Goal: Information Seeking & Learning: Find specific fact

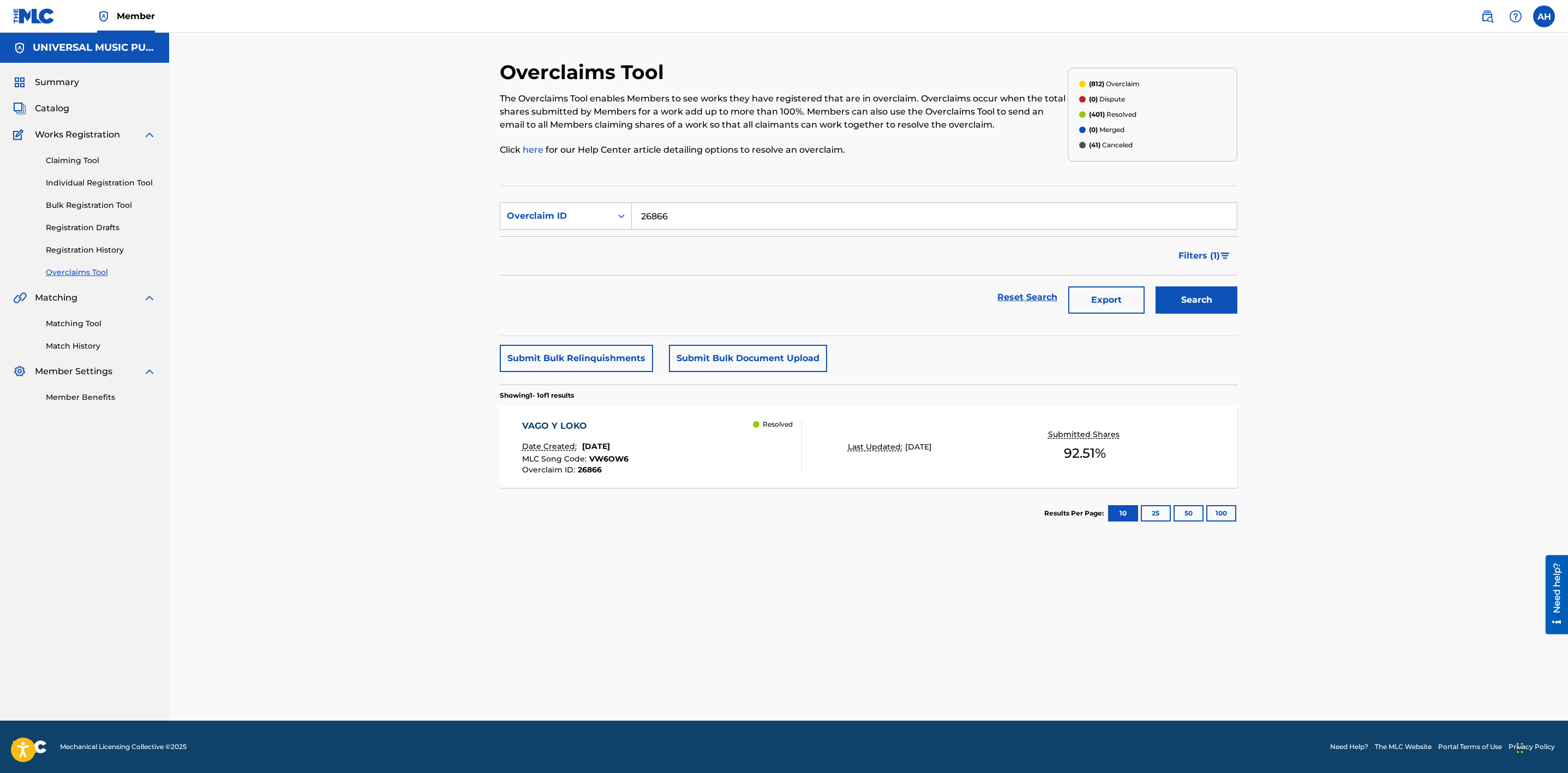
click at [1486, 18] on img at bounding box center [1486, 16] width 13 height 13
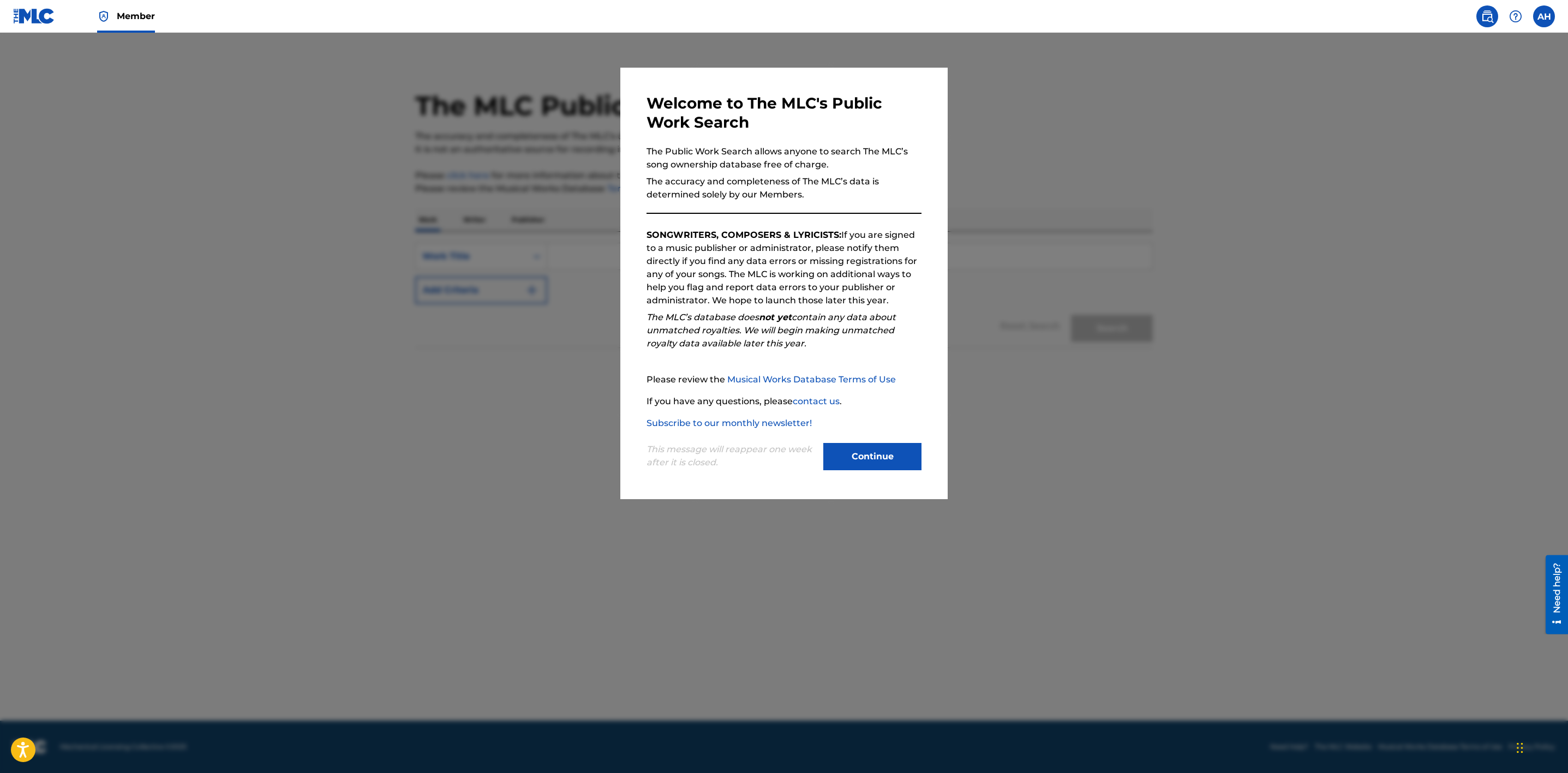
click at [834, 450] on button "Continue" at bounding box center [872, 456] width 98 height 27
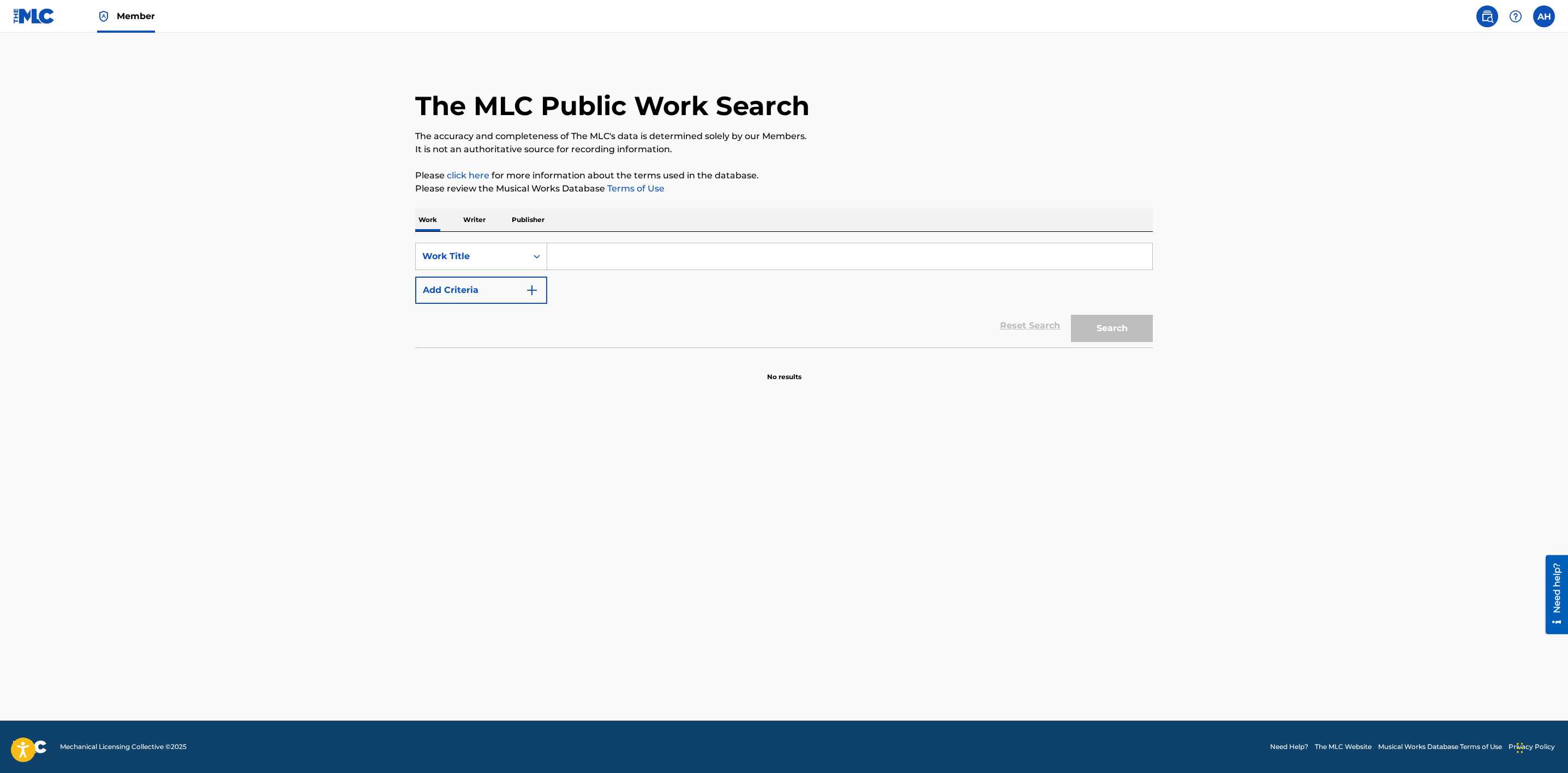
click at [493, 284] on button "Add Criteria" at bounding box center [482, 290] width 132 height 27
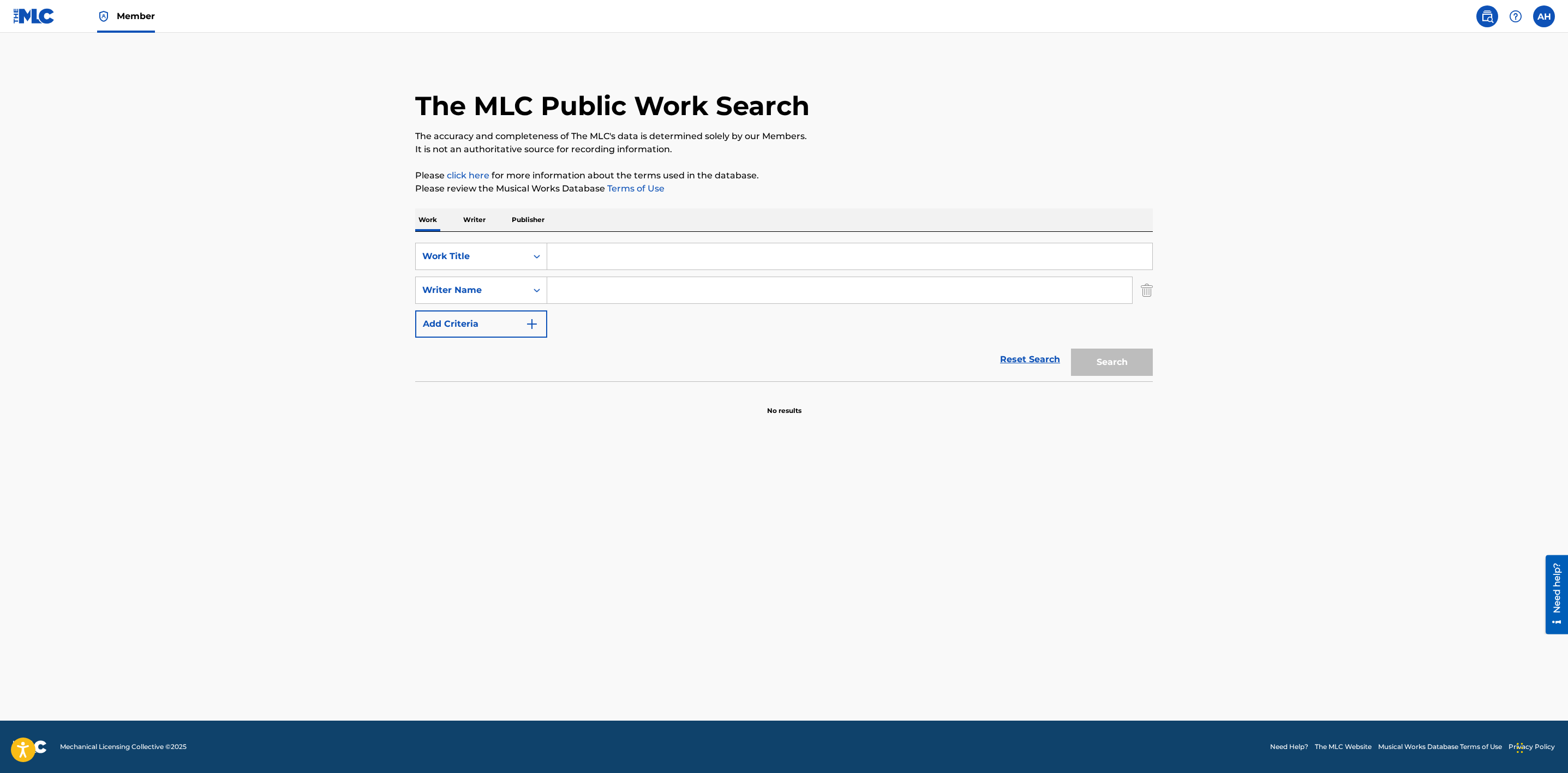
click at [622, 248] on input "Search Form" at bounding box center [850, 256] width 605 height 26
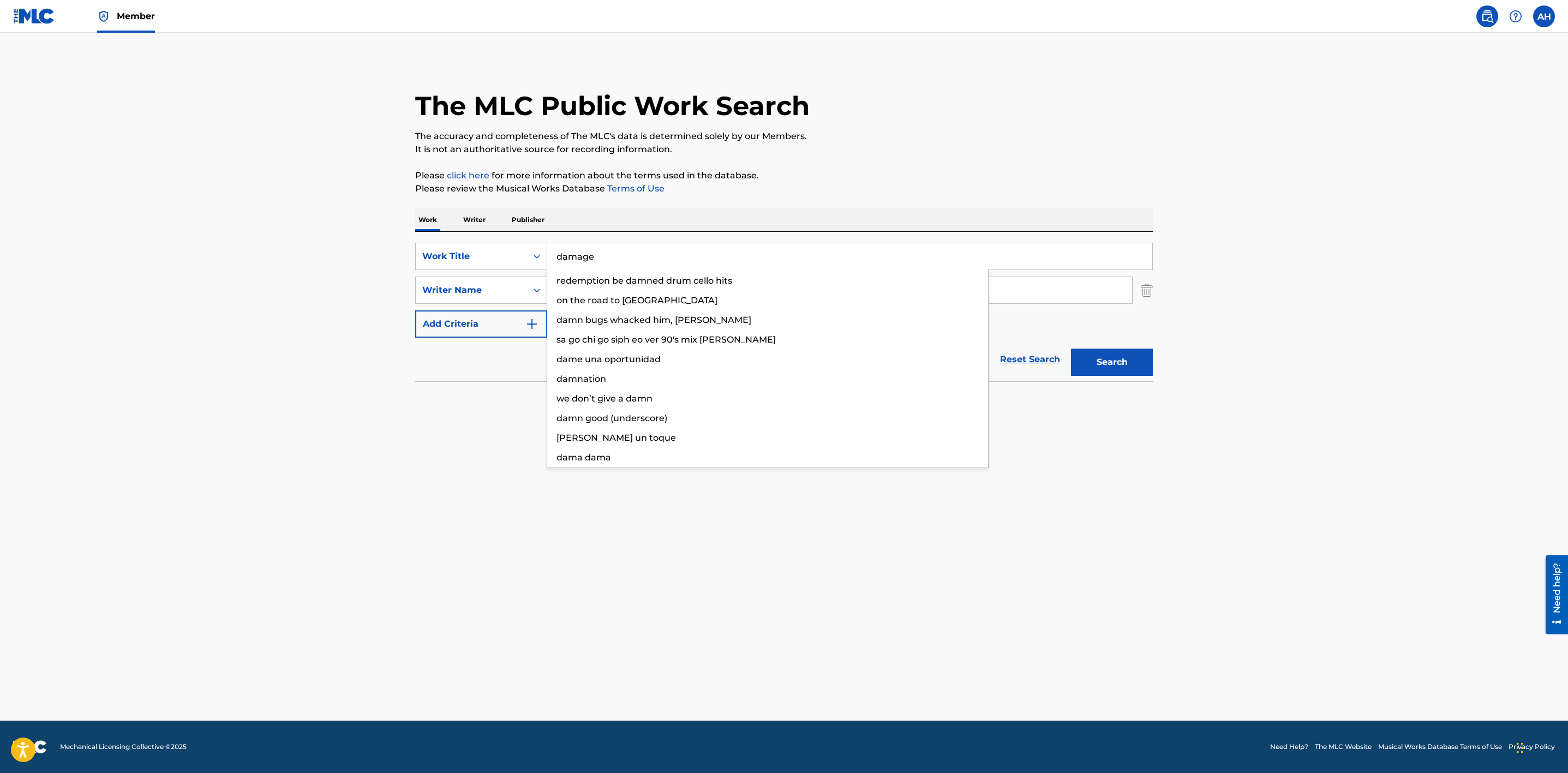
type input "damage"
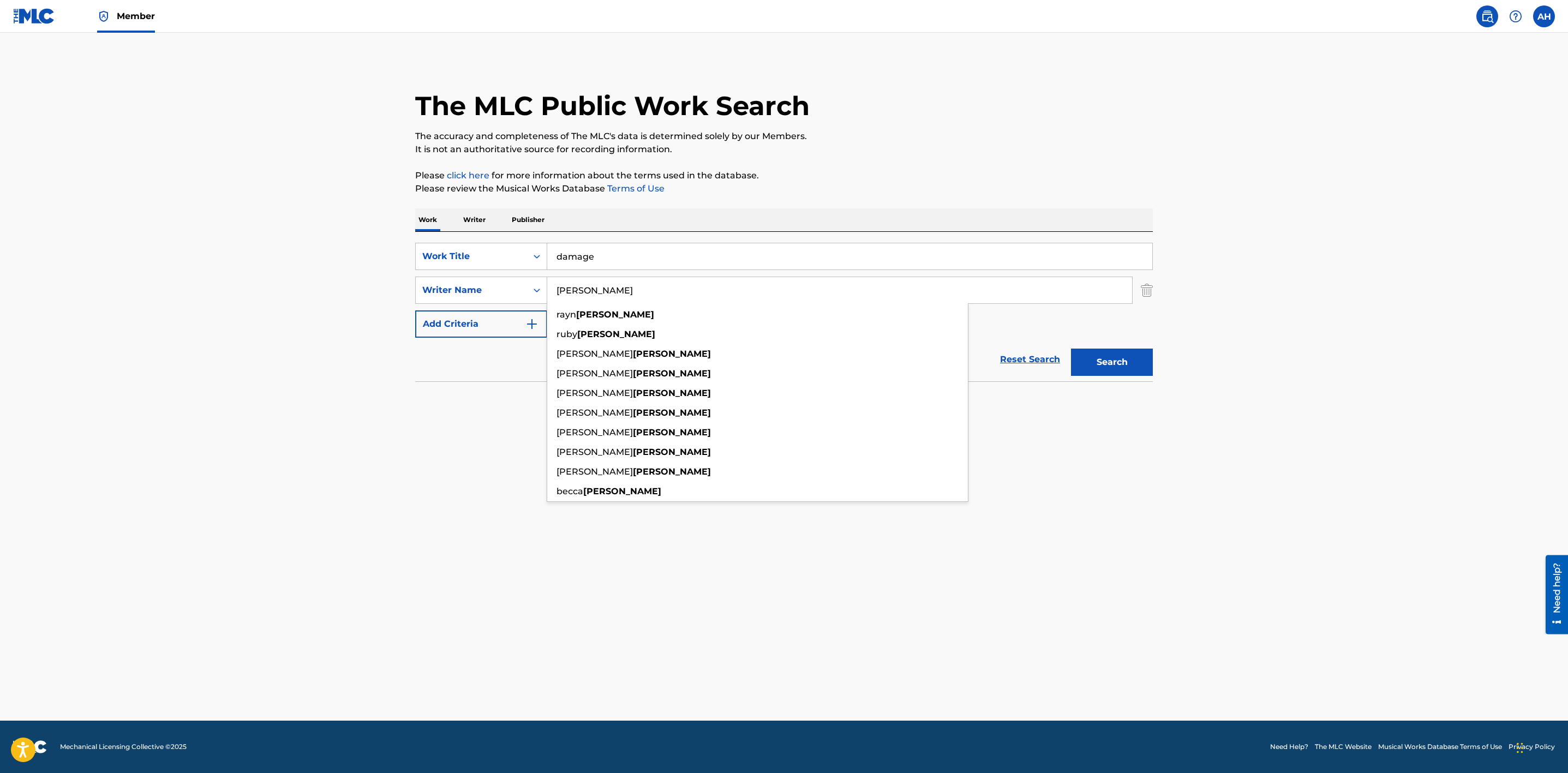
click at [1071, 349] on button "Search" at bounding box center [1112, 362] width 82 height 27
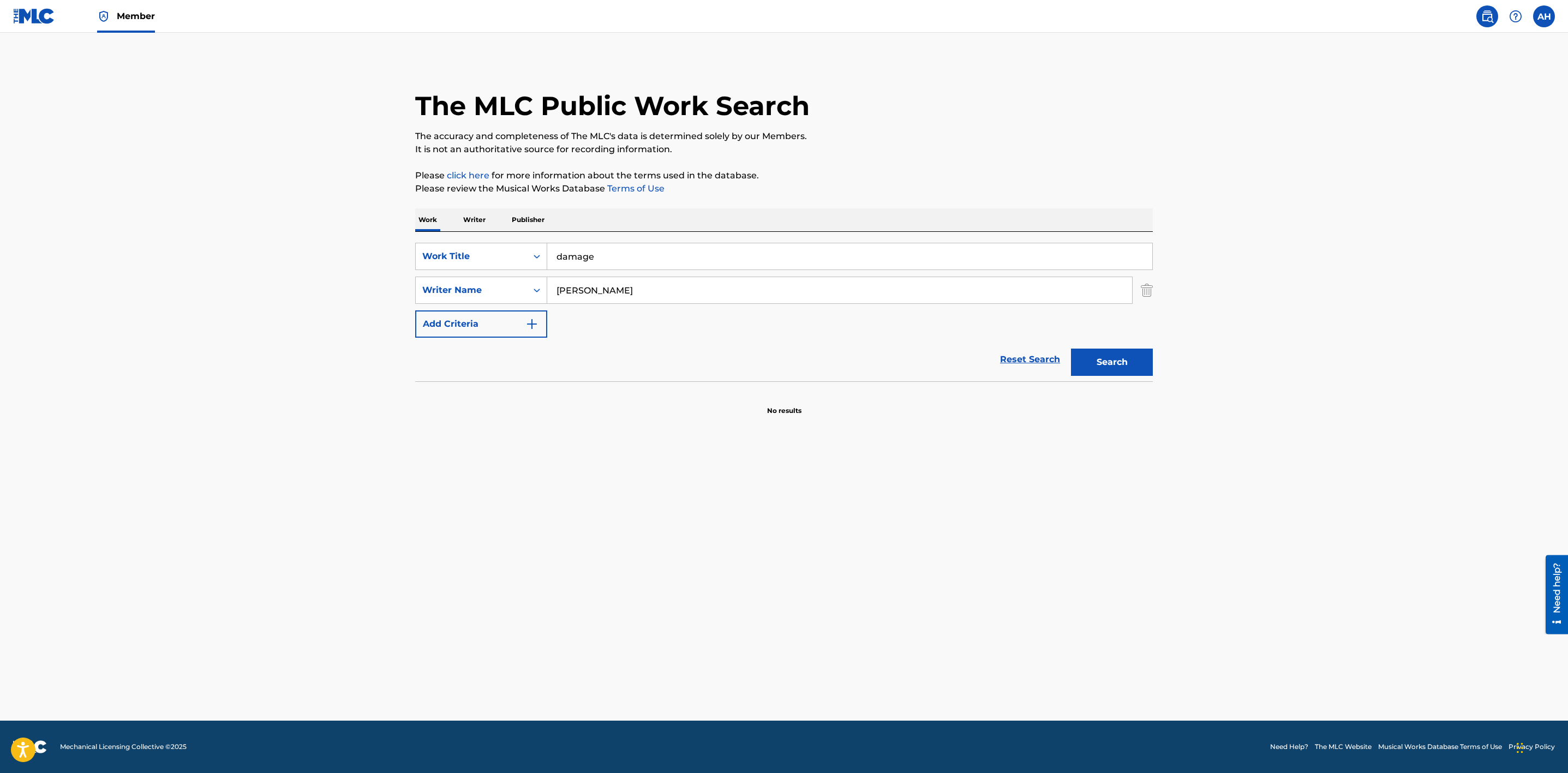
click at [448, 274] on div "SearchWithCriteriaec962b23-5232-449b-a4d9-f972561e5985 Work Title damage Search…" at bounding box center [784, 290] width 738 height 95
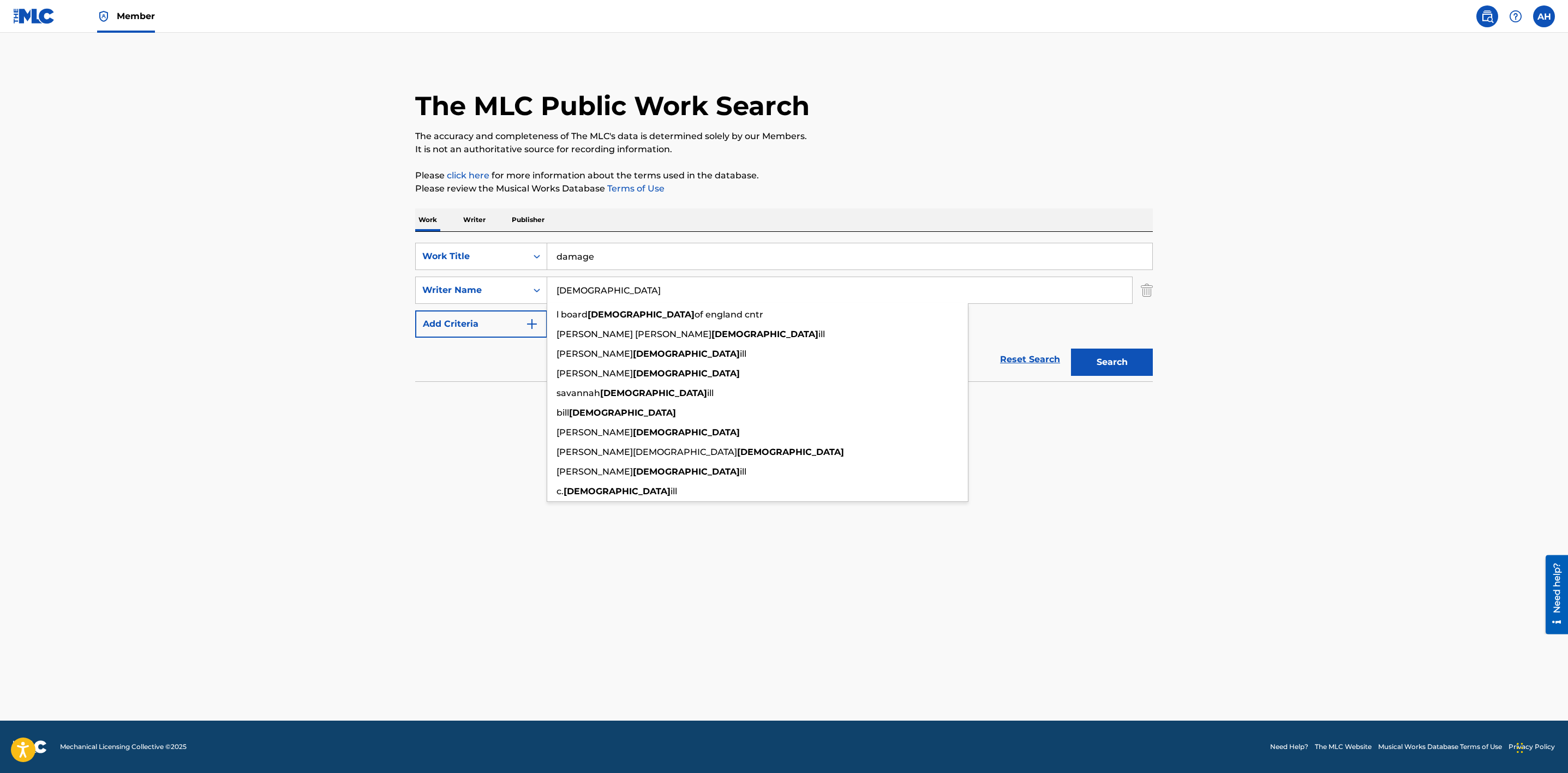
type input "[DEMOGRAPHIC_DATA]"
click at [1071, 349] on button "Search" at bounding box center [1112, 362] width 82 height 27
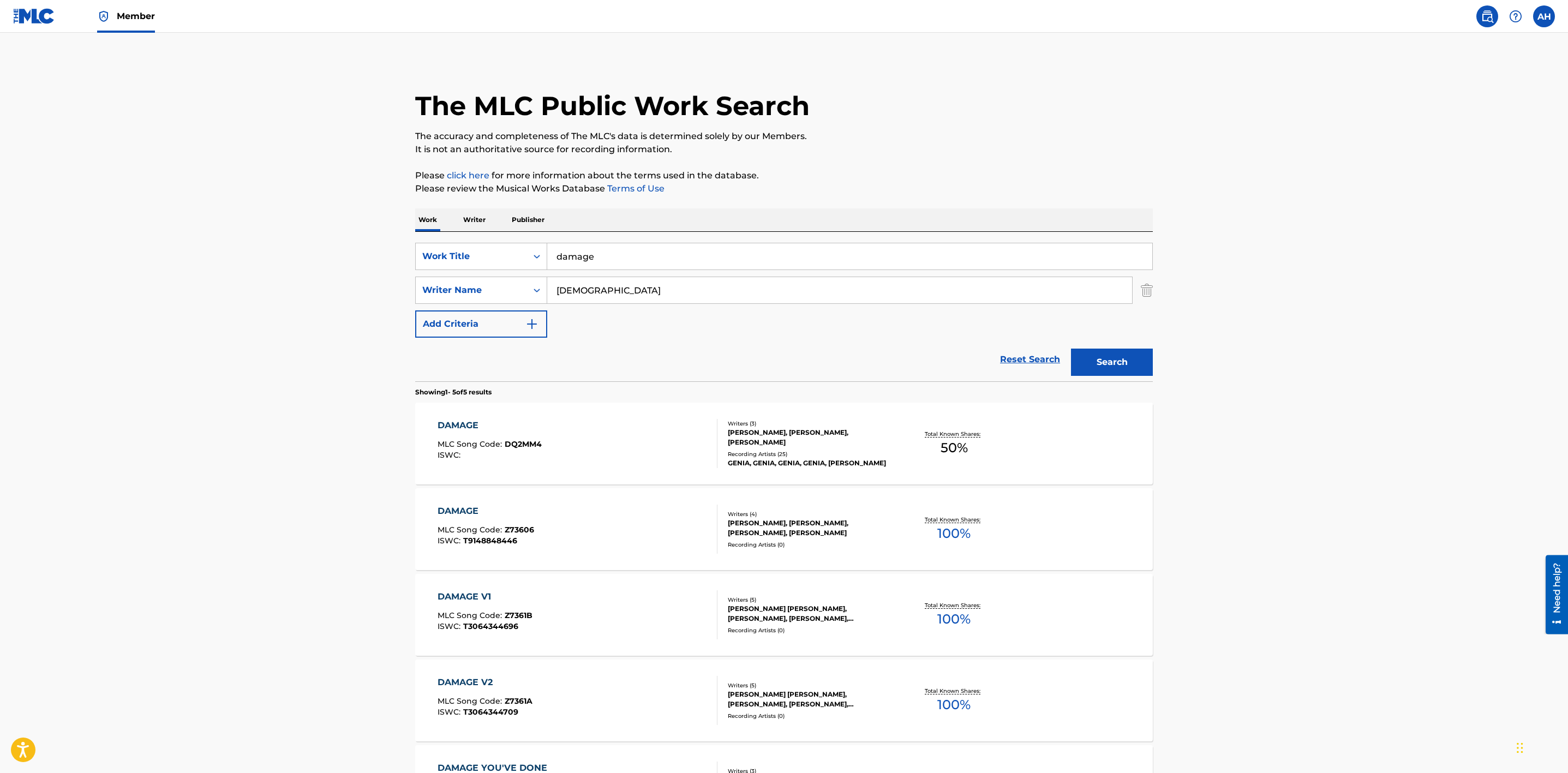
click at [611, 444] on div "DAMAGE MLC Song Code : DQ2MM4 ISWC :" at bounding box center [578, 444] width 281 height 50
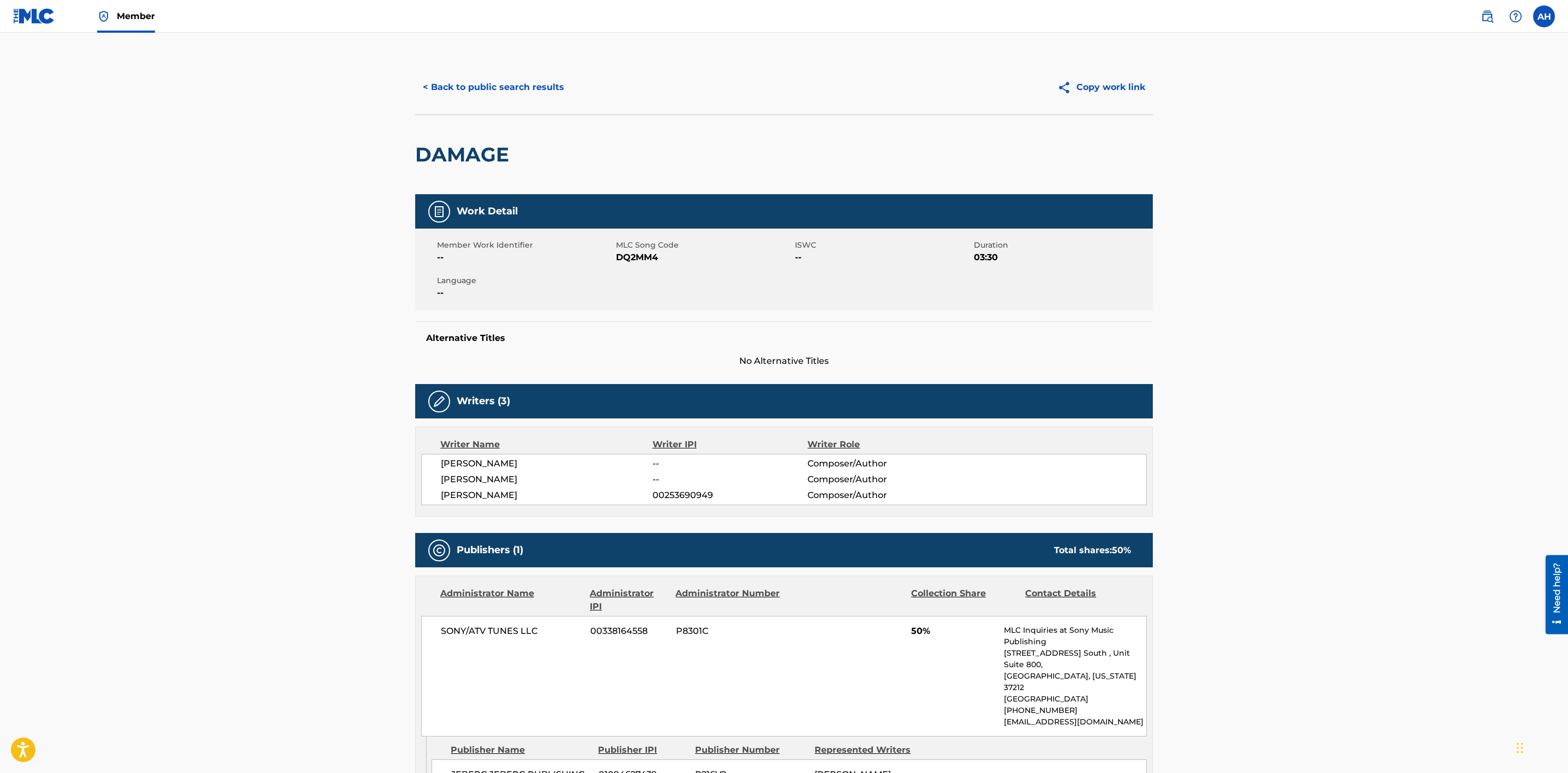
click at [472, 93] on button "< Back to public search results" at bounding box center [493, 87] width 156 height 27
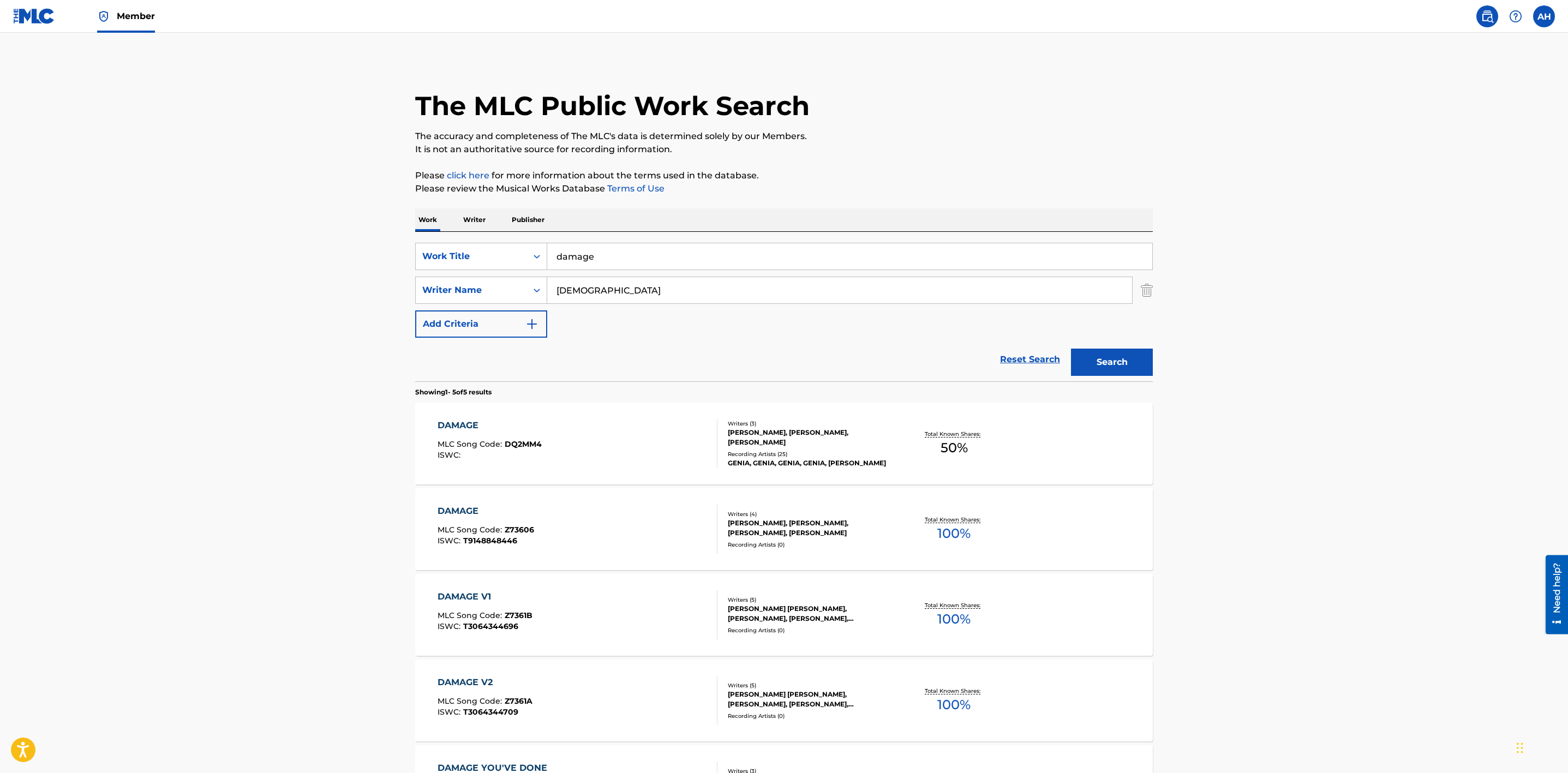
click at [603, 460] on div "DAMAGE MLC Song Code : DQ2MM4 ISWC :" at bounding box center [578, 444] width 281 height 50
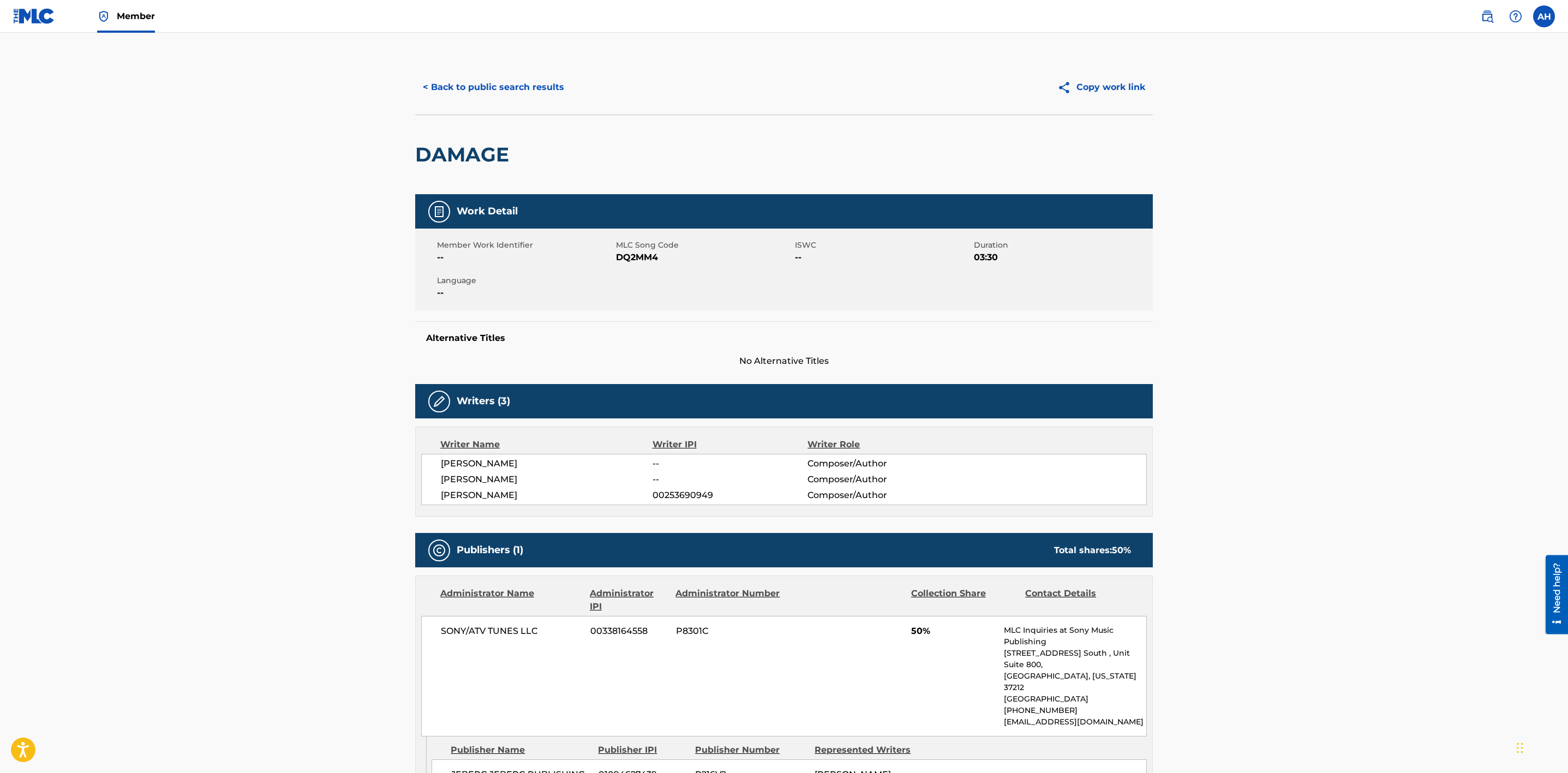
click at [634, 150] on div "DAMAGE" at bounding box center [784, 154] width 738 height 80
